Goal: Use online tool/utility: Utilize a website feature to perform a specific function

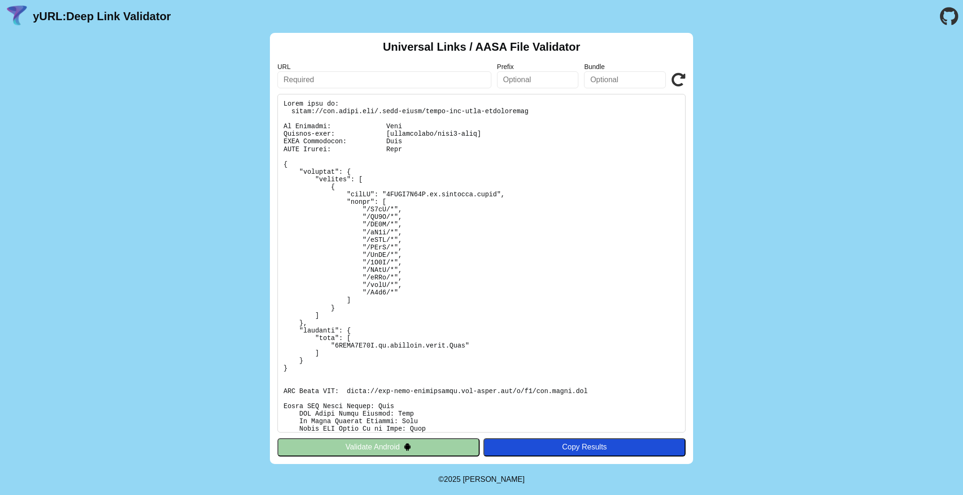
type input "Deposit (af_purchase), SDK"
type input "[URL][DOMAIN_NAME]"
click at [677, 81] on icon at bounding box center [678, 80] width 14 height 14
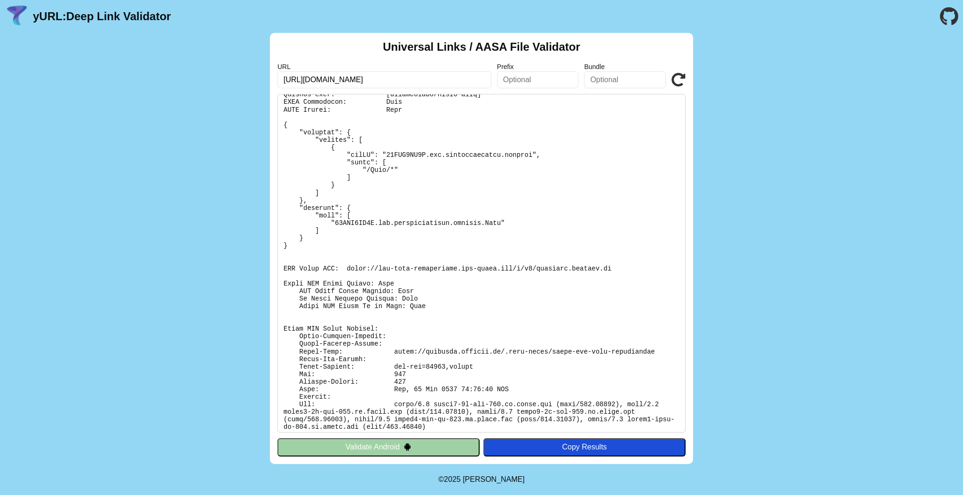
scroll to position [43, 0]
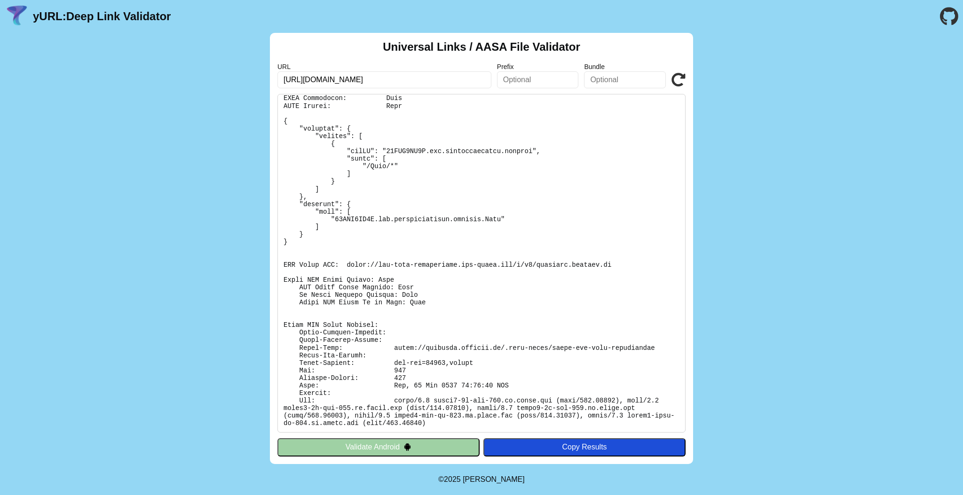
click at [404, 148] on pre at bounding box center [481, 263] width 408 height 339
copy pre "95CZN5GL8L"
click at [523, 399] on pre at bounding box center [481, 263] width 408 height 339
